Goal: Browse casually

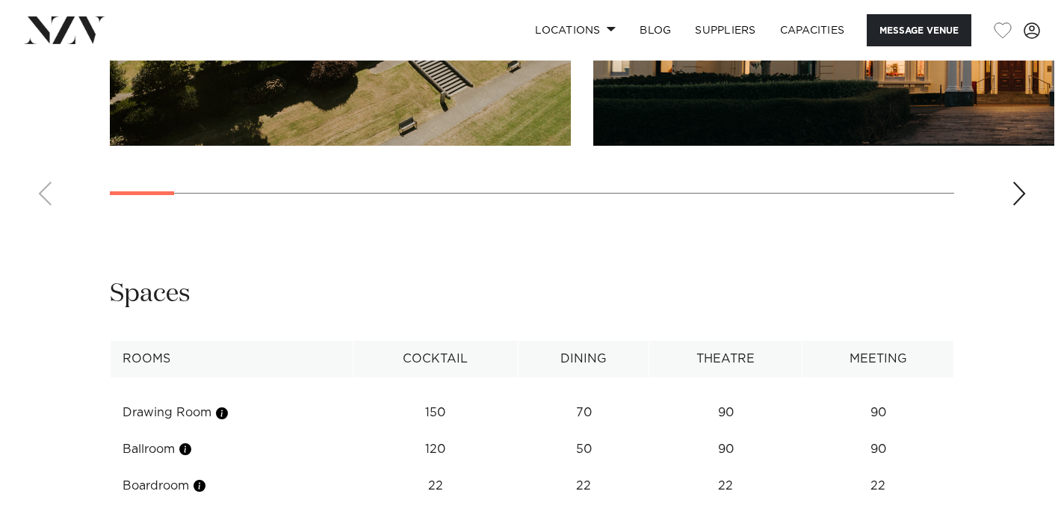
scroll to position [1642, 0]
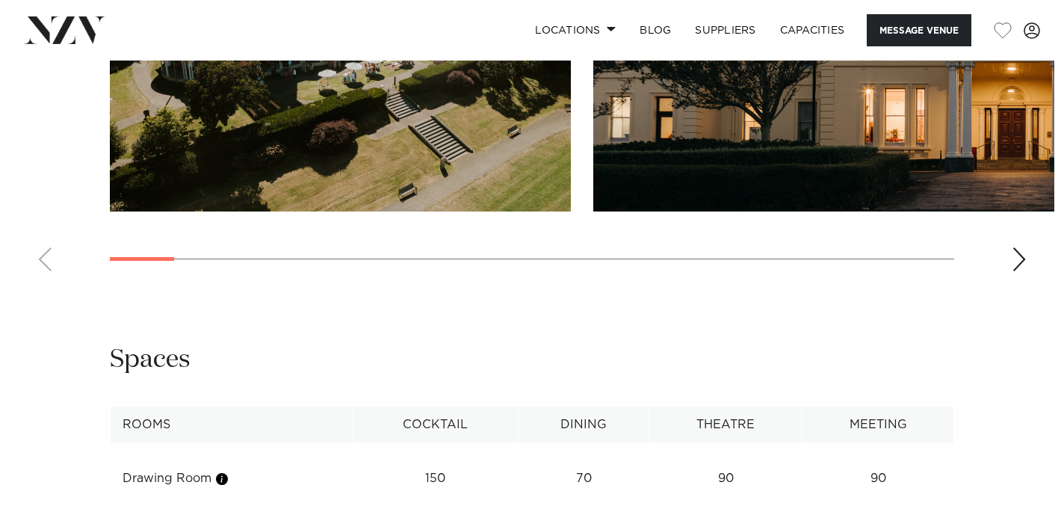
click at [1017, 271] on div "Next slide" at bounding box center [1018, 259] width 15 height 24
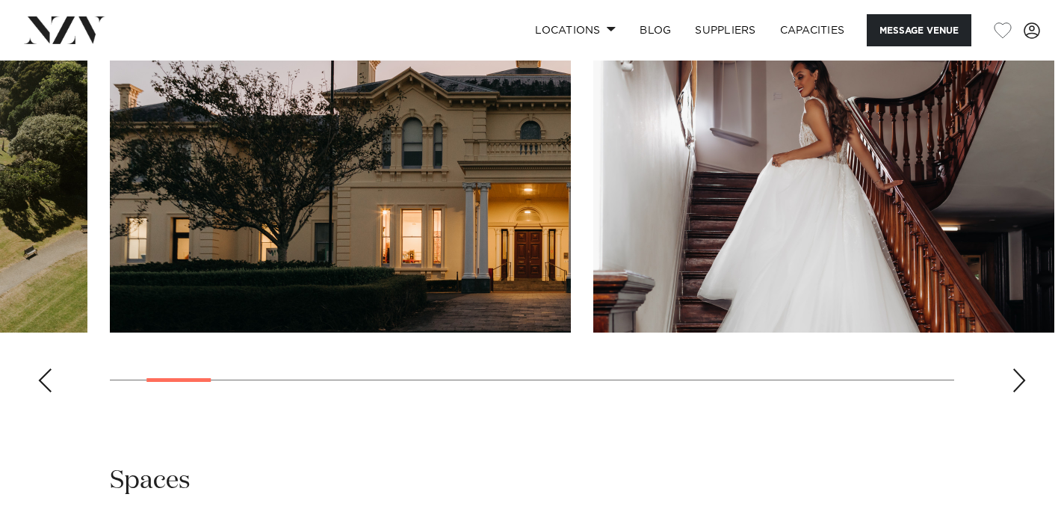
scroll to position [1513, 0]
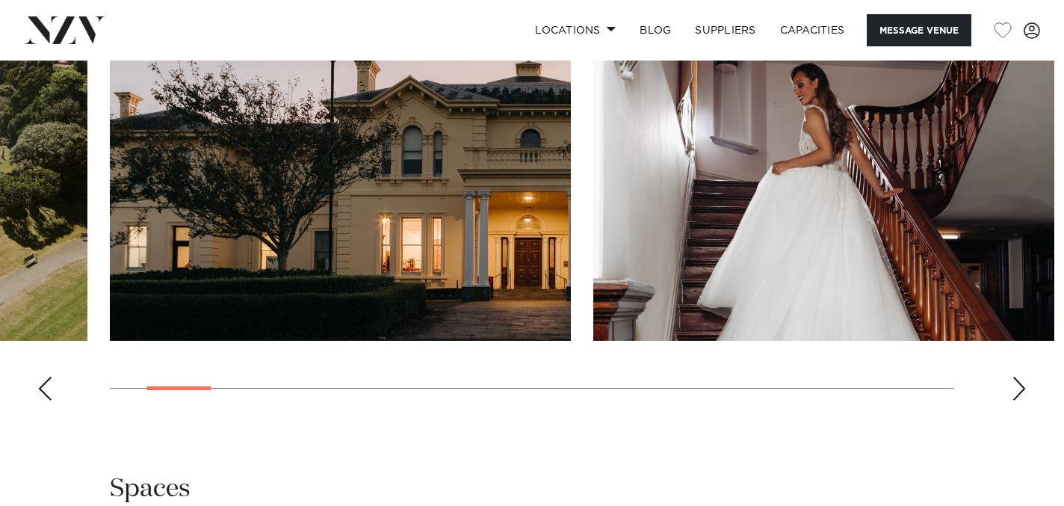
click at [1014, 400] on div "Next slide" at bounding box center [1018, 388] width 15 height 24
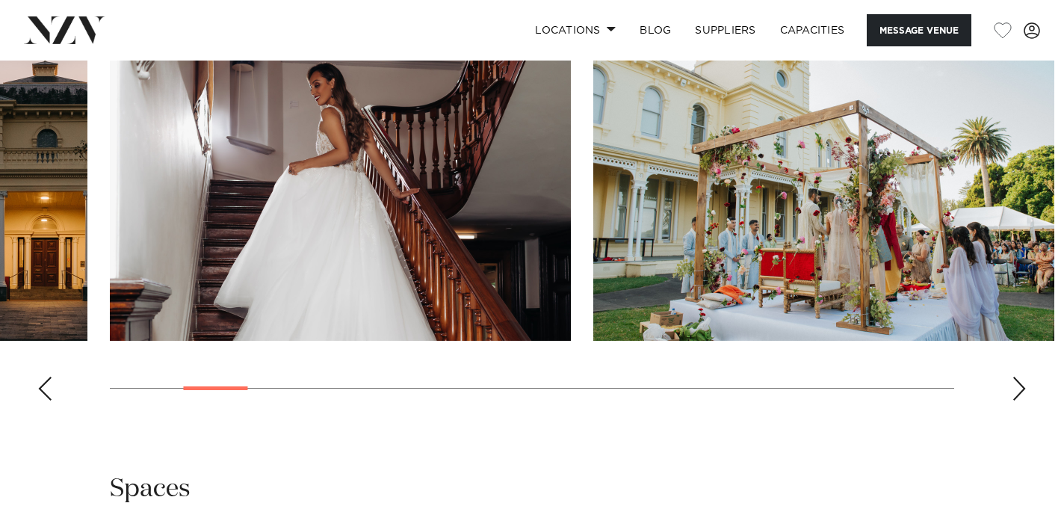
click at [1014, 400] on div "Next slide" at bounding box center [1018, 388] width 15 height 24
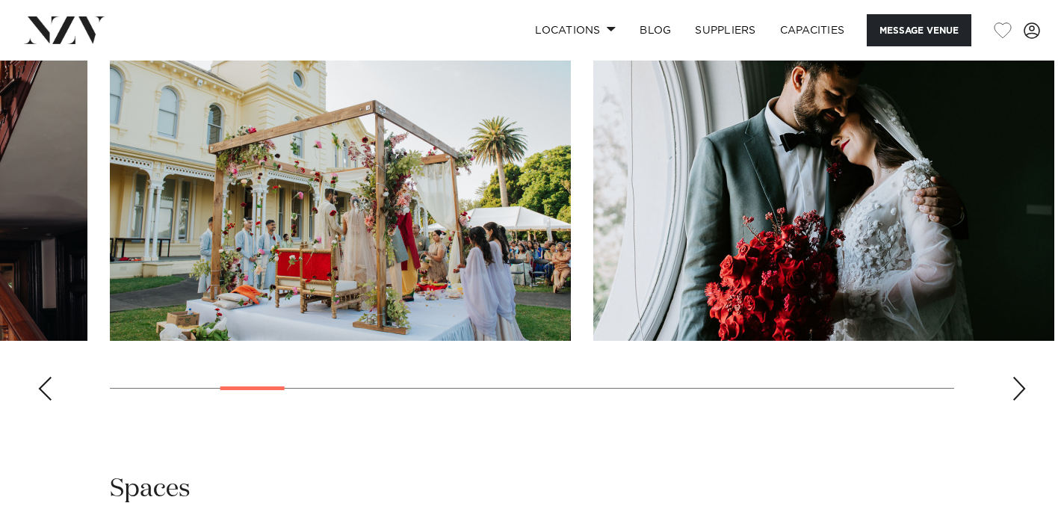
click at [1014, 400] on div "Next slide" at bounding box center [1018, 388] width 15 height 24
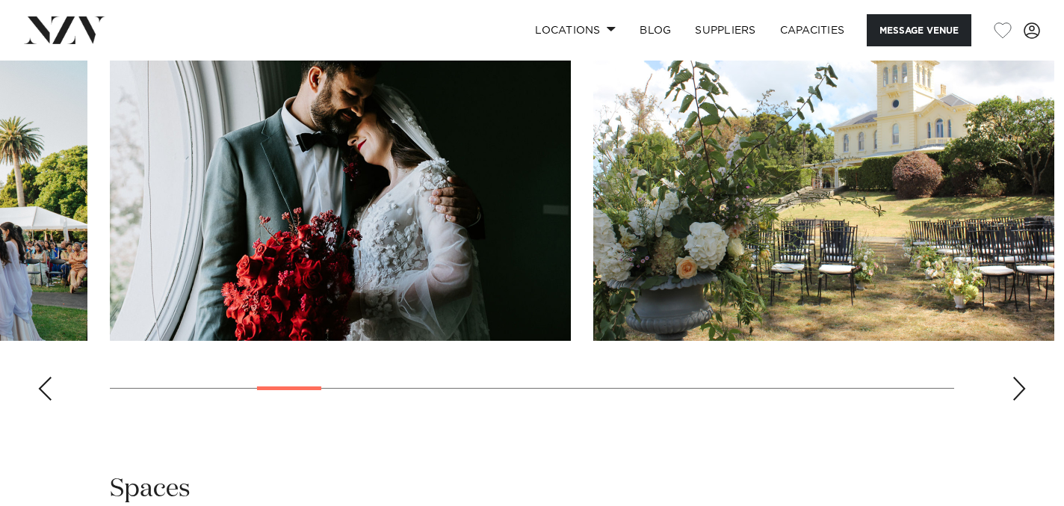
click at [1014, 400] on div "Next slide" at bounding box center [1018, 388] width 15 height 24
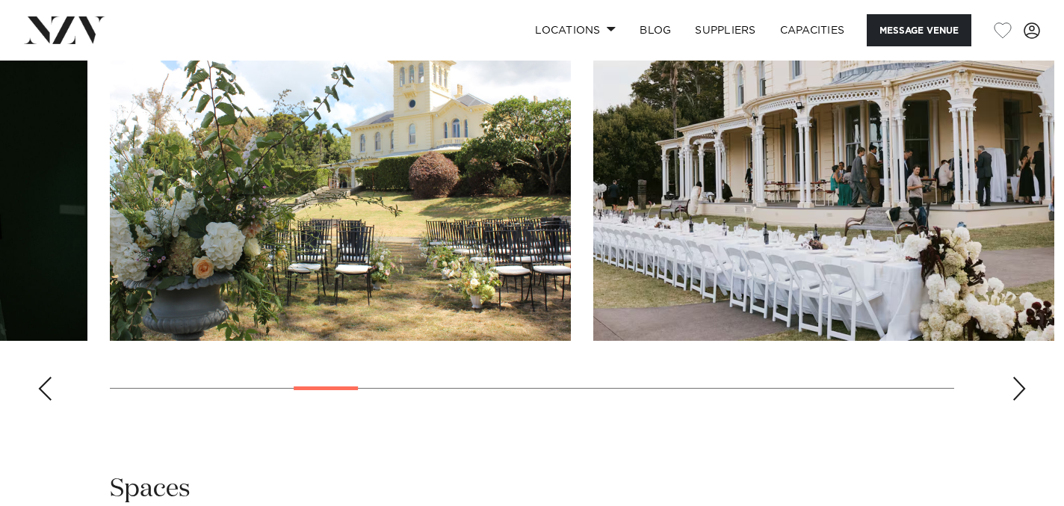
click at [1014, 400] on div "Next slide" at bounding box center [1018, 388] width 15 height 24
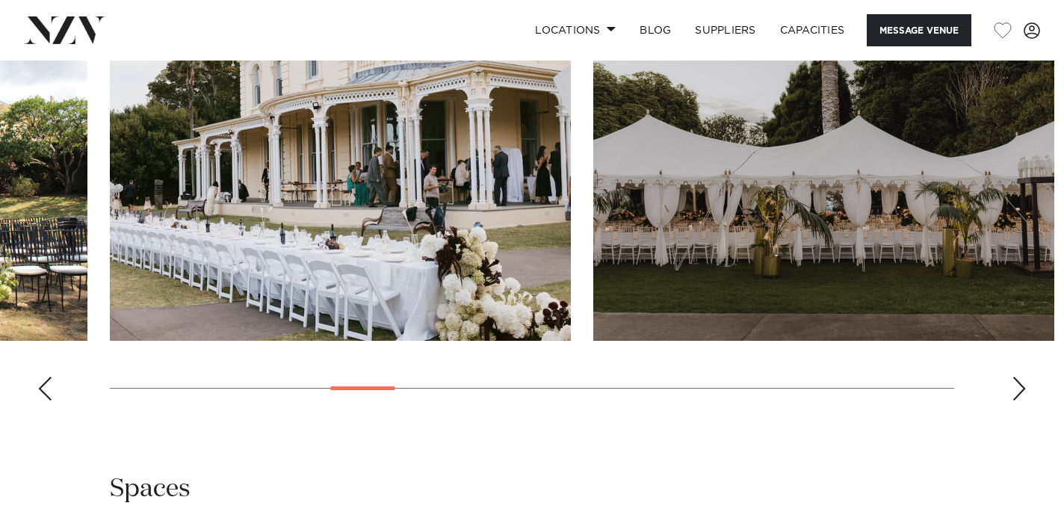
click at [1014, 400] on div "Next slide" at bounding box center [1018, 388] width 15 height 24
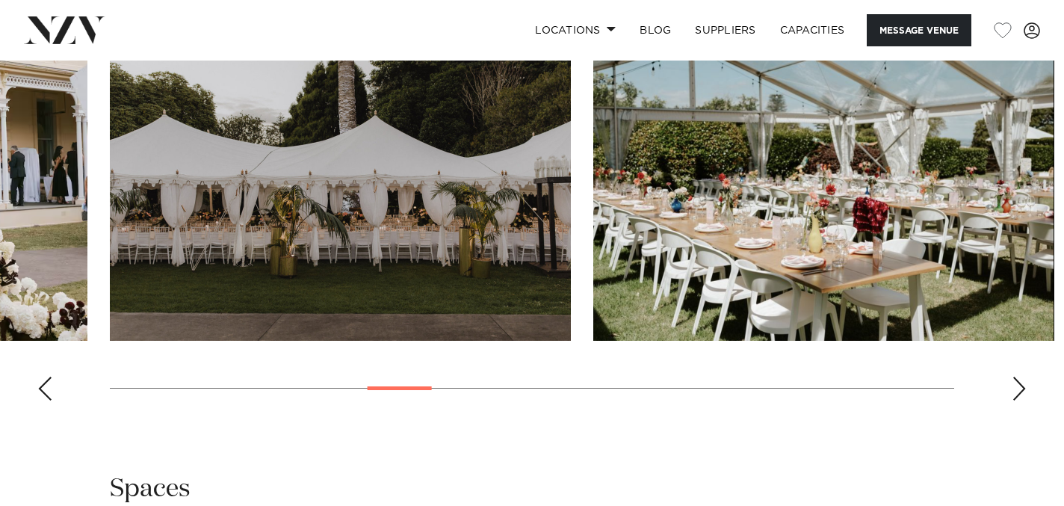
click at [1022, 400] on div "Next slide" at bounding box center [1018, 388] width 15 height 24
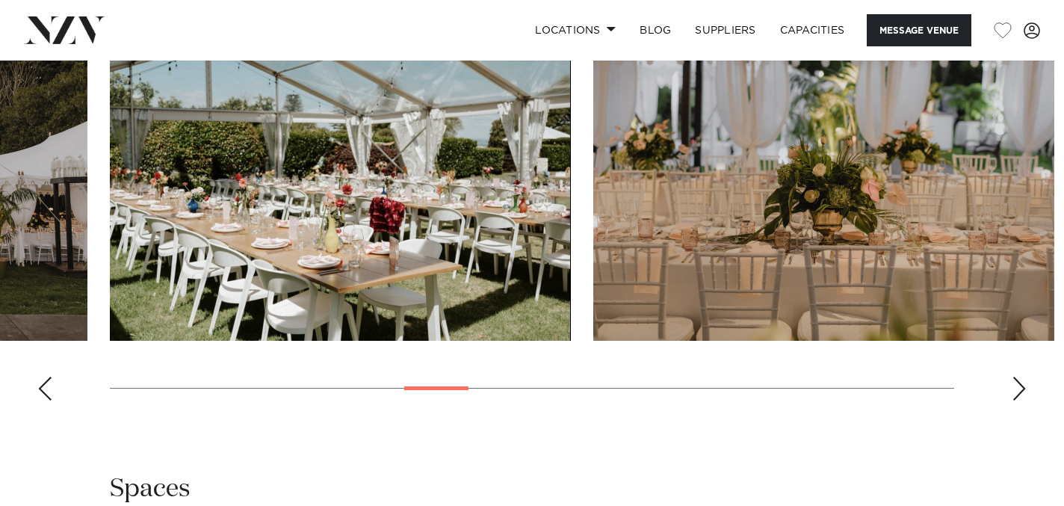
click at [1022, 400] on div "Next slide" at bounding box center [1018, 388] width 15 height 24
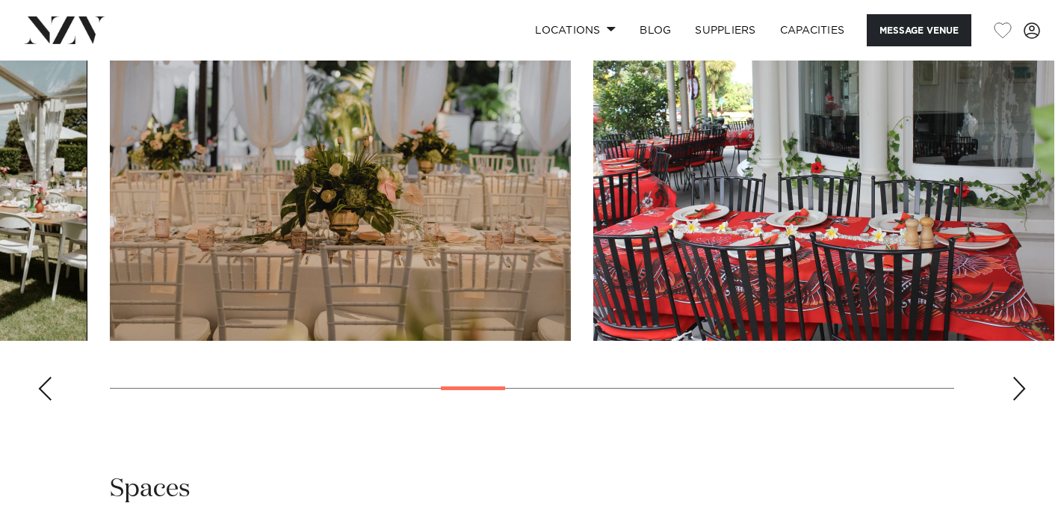
click at [1022, 400] on div "Next slide" at bounding box center [1018, 388] width 15 height 24
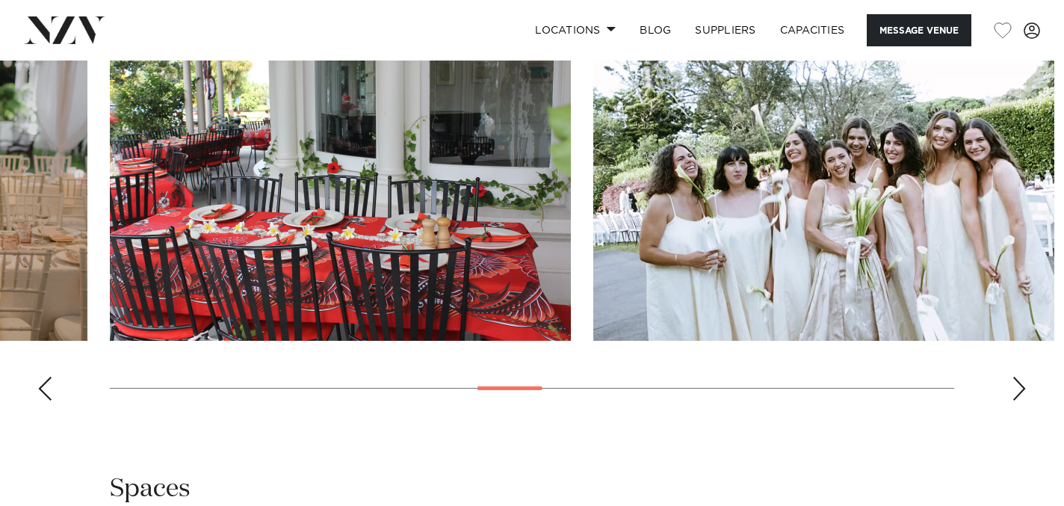
click at [1022, 400] on div "Next slide" at bounding box center [1018, 388] width 15 height 24
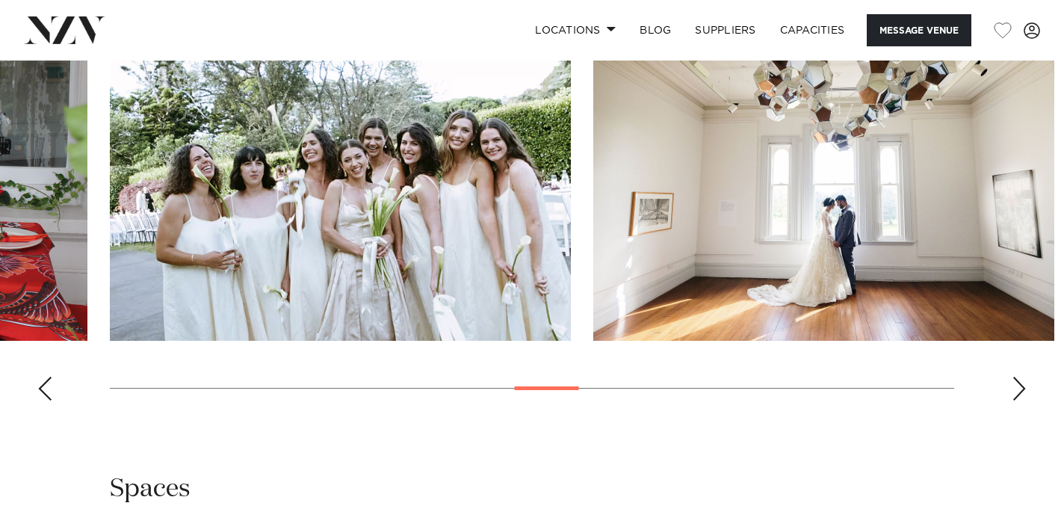
click at [1022, 400] on div "Next slide" at bounding box center [1018, 388] width 15 height 24
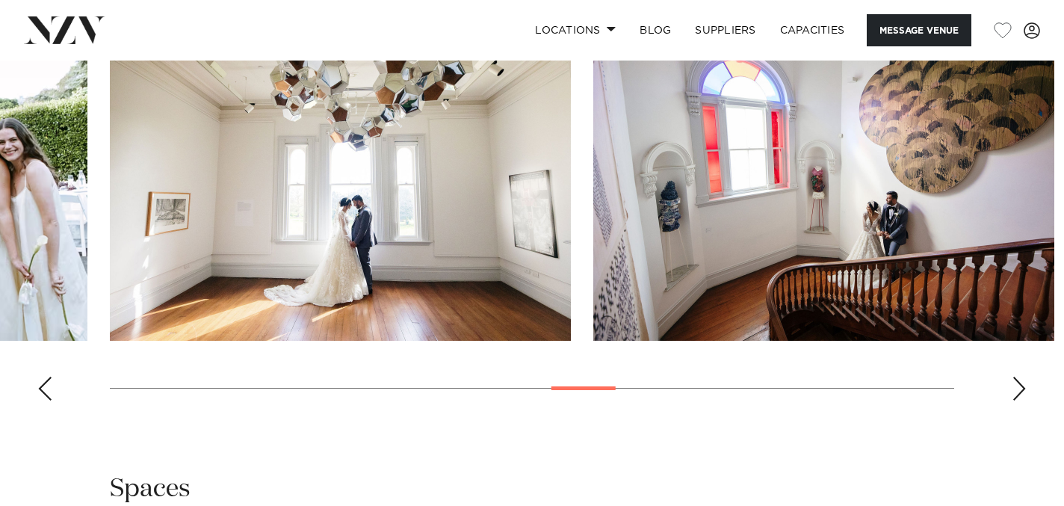
click at [1022, 400] on div "Next slide" at bounding box center [1018, 388] width 15 height 24
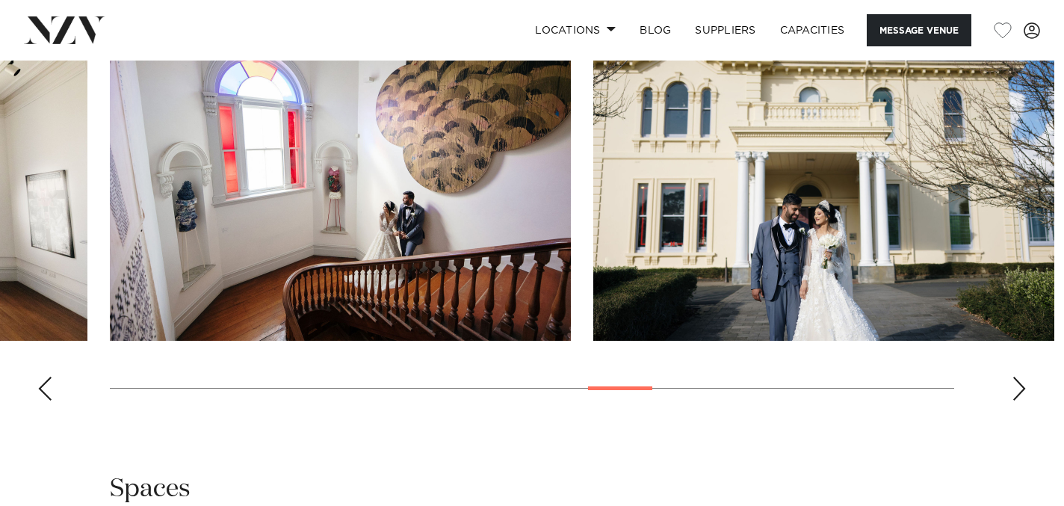
click at [1022, 400] on div "Next slide" at bounding box center [1018, 388] width 15 height 24
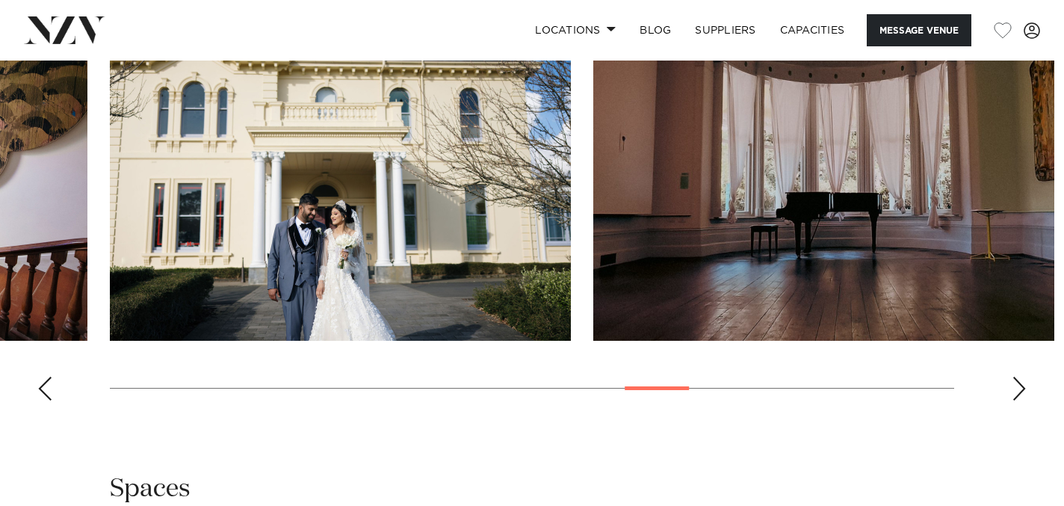
click at [1022, 400] on div "Next slide" at bounding box center [1018, 388] width 15 height 24
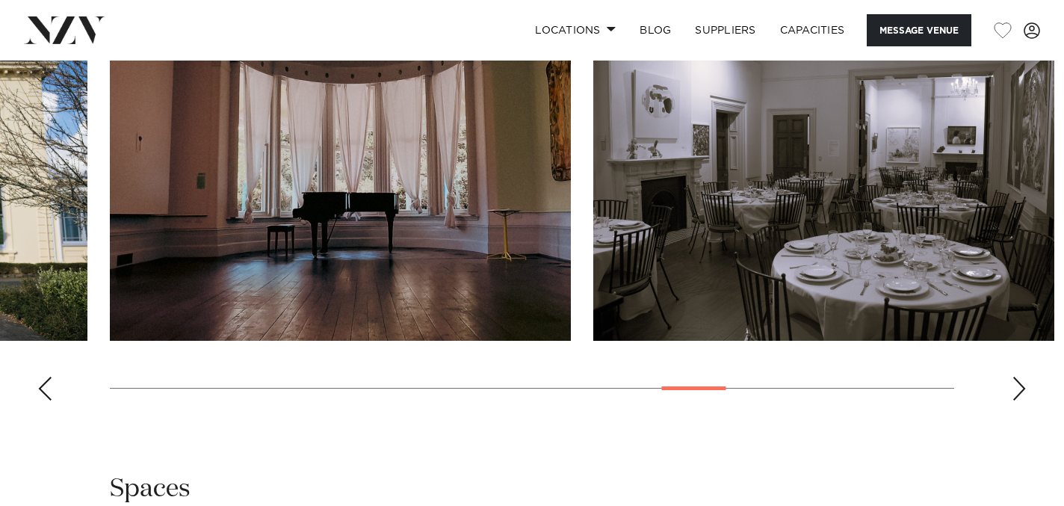
click at [1022, 400] on div "Next slide" at bounding box center [1018, 388] width 15 height 24
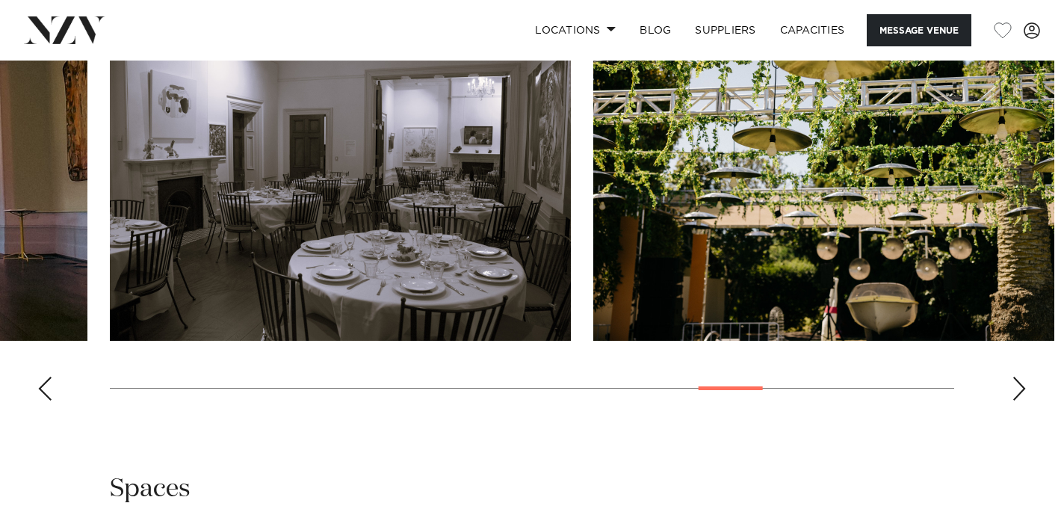
click at [1022, 400] on div "Next slide" at bounding box center [1018, 388] width 15 height 24
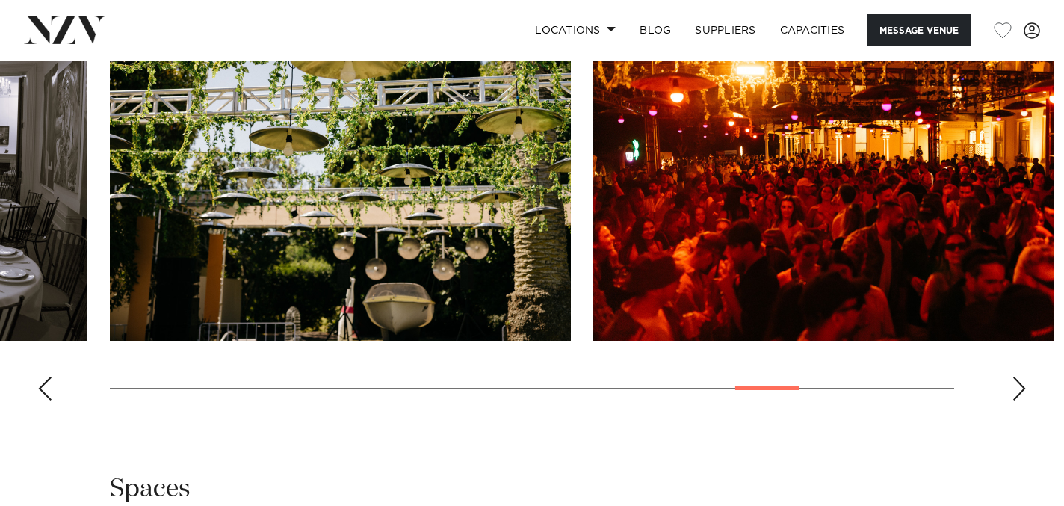
click at [1022, 400] on div "Next slide" at bounding box center [1018, 388] width 15 height 24
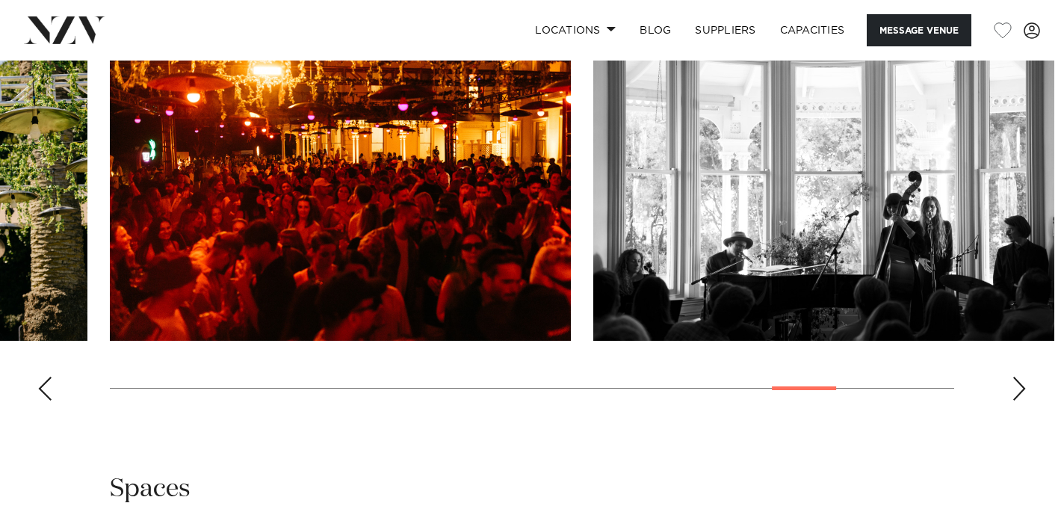
click at [1022, 400] on div "Next slide" at bounding box center [1018, 388] width 15 height 24
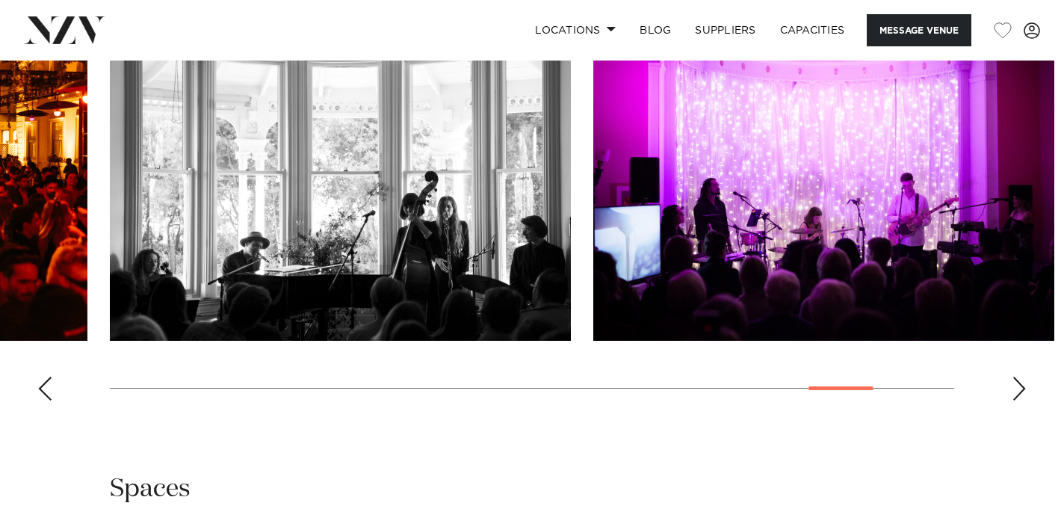
click at [1022, 400] on div "Next slide" at bounding box center [1018, 388] width 15 height 24
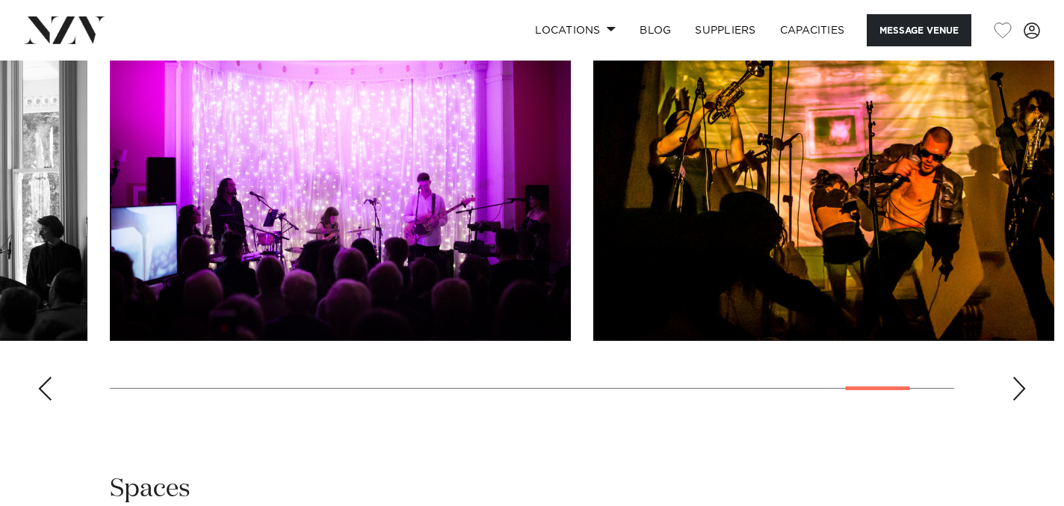
click at [1022, 400] on div "Next slide" at bounding box center [1018, 388] width 15 height 24
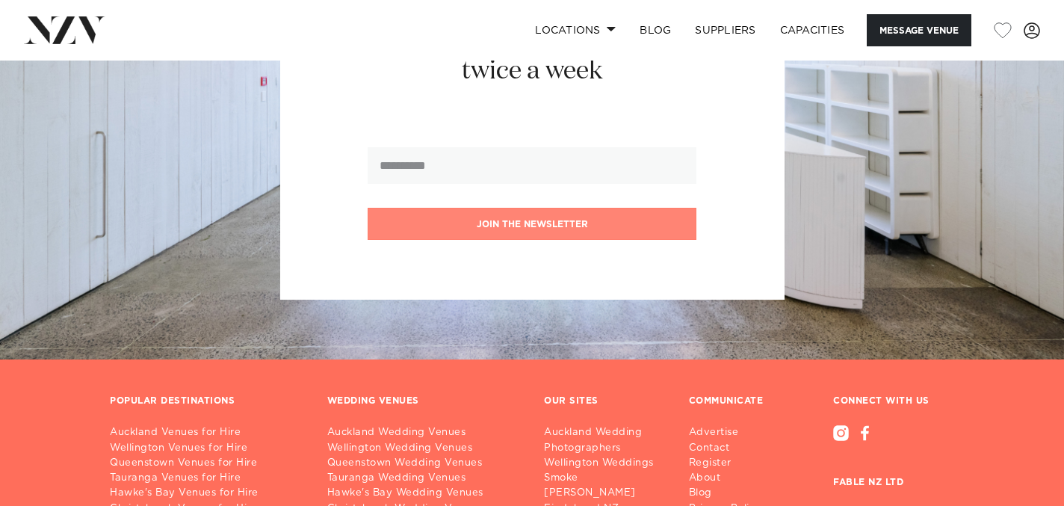
scroll to position [1922, 0]
